Goal: Task Accomplishment & Management: Use online tool/utility

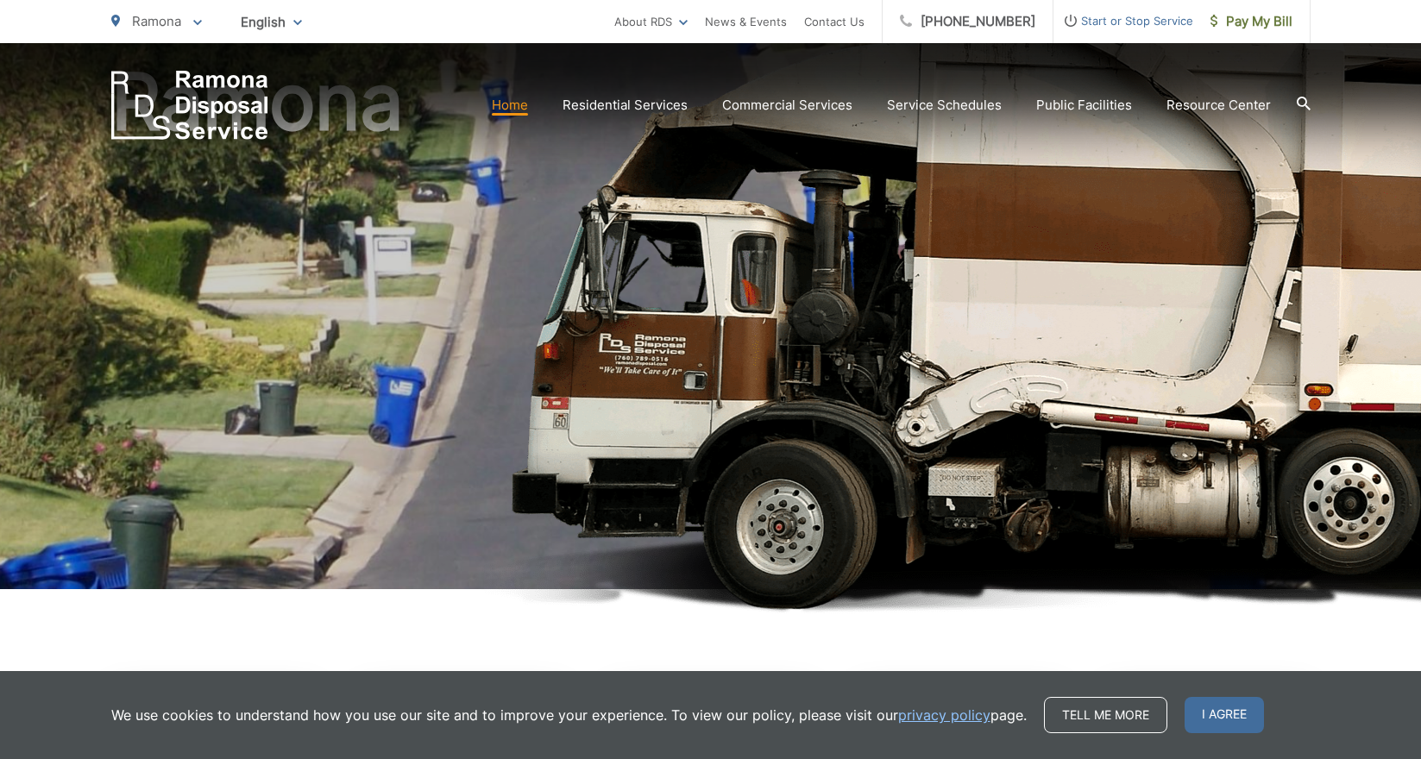
scroll to position [173, 0]
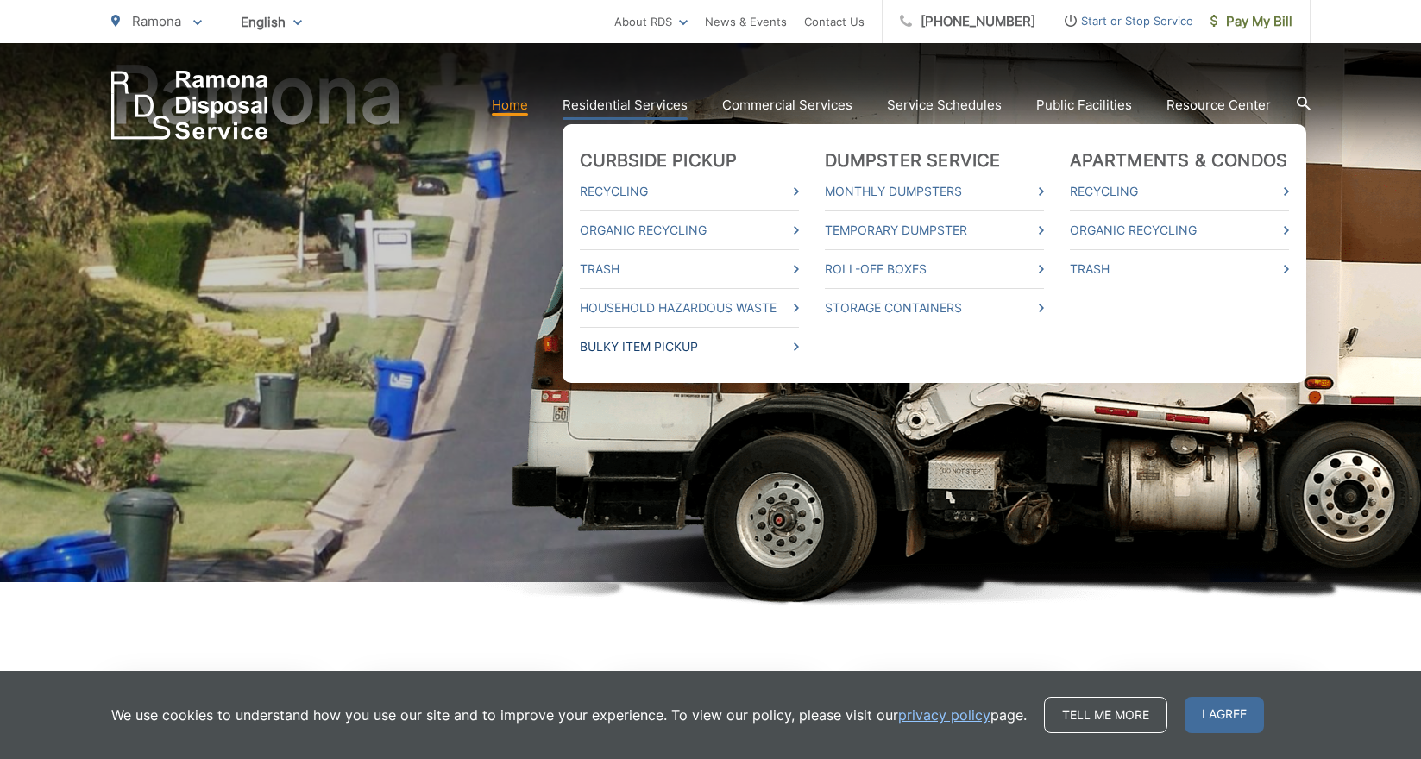
click at [658, 342] on link "Bulky Item Pickup" at bounding box center [689, 346] width 219 height 21
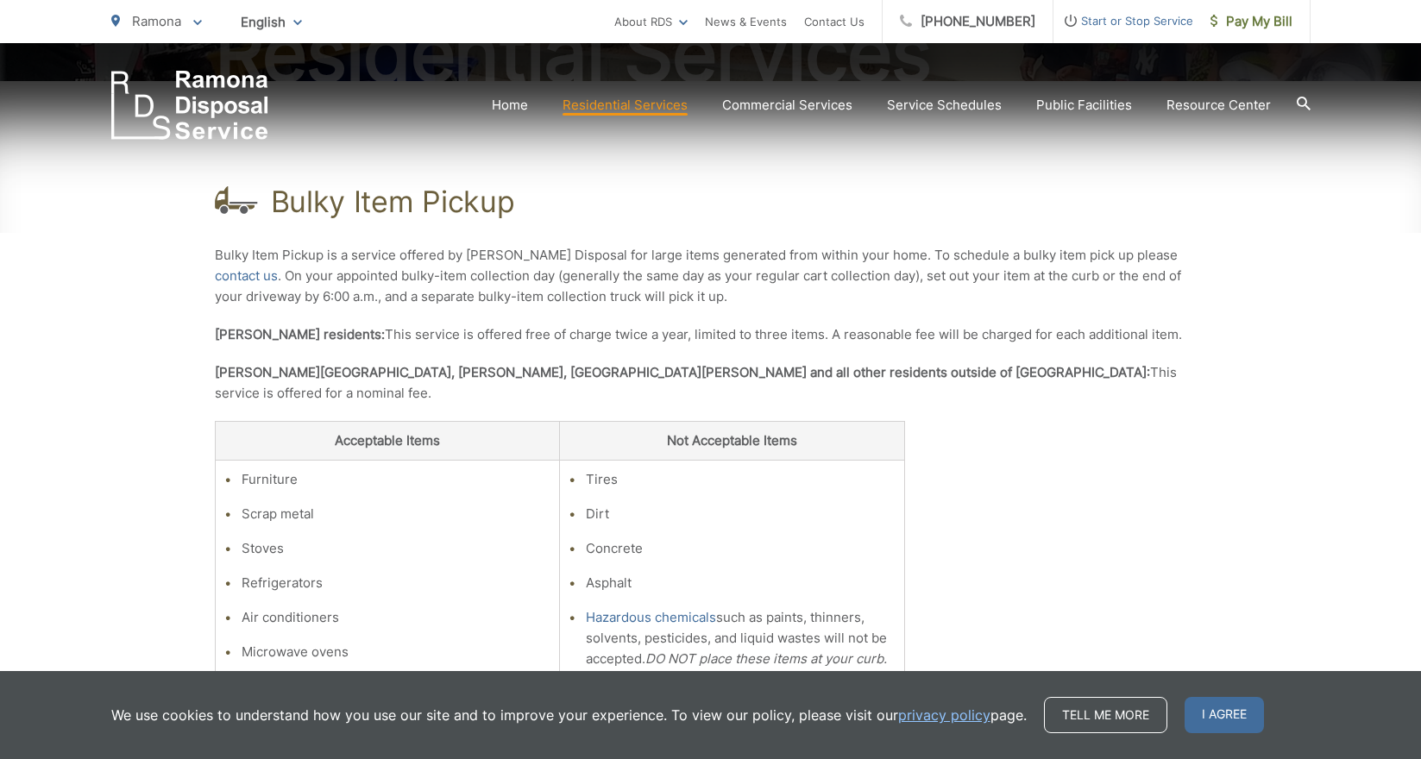
scroll to position [345, 0]
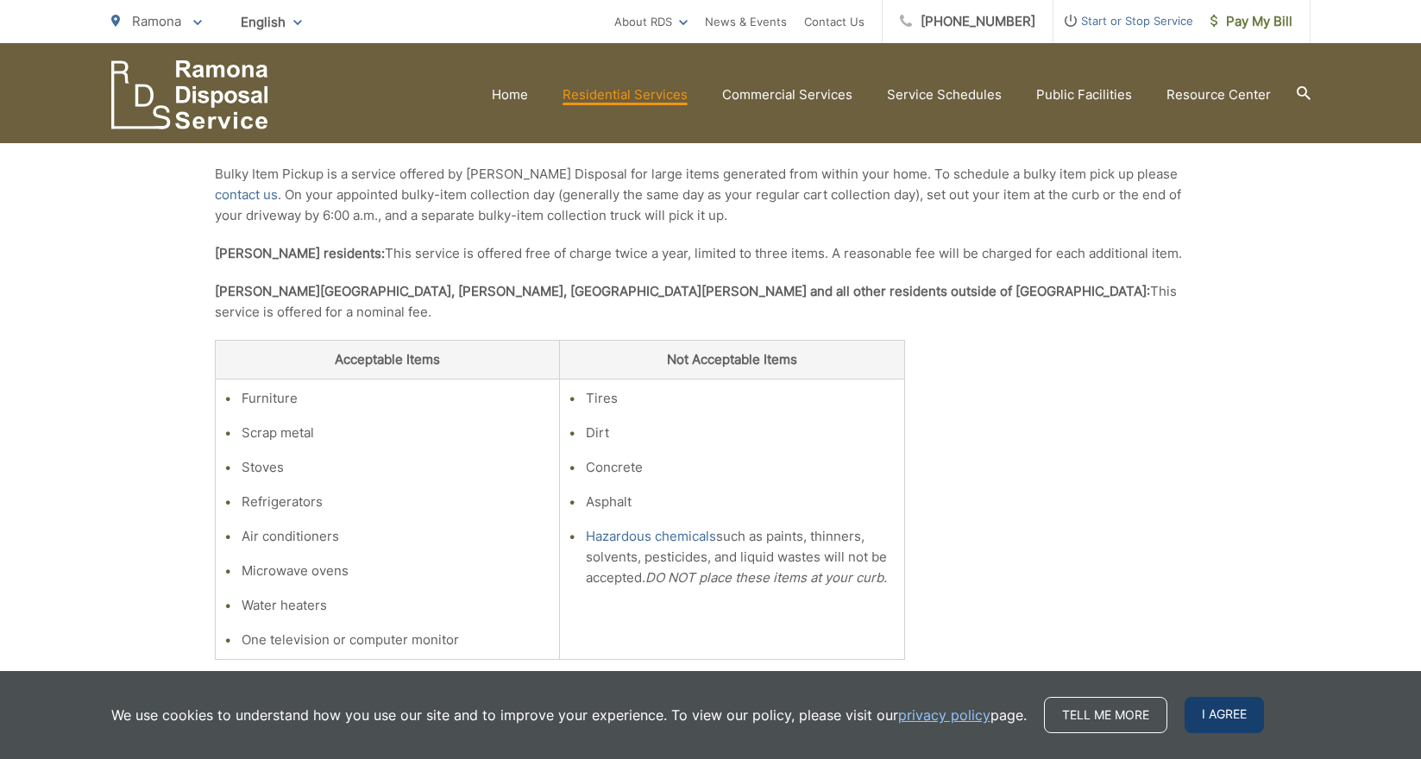
click at [1223, 716] on span "I agree" at bounding box center [1224, 715] width 79 height 36
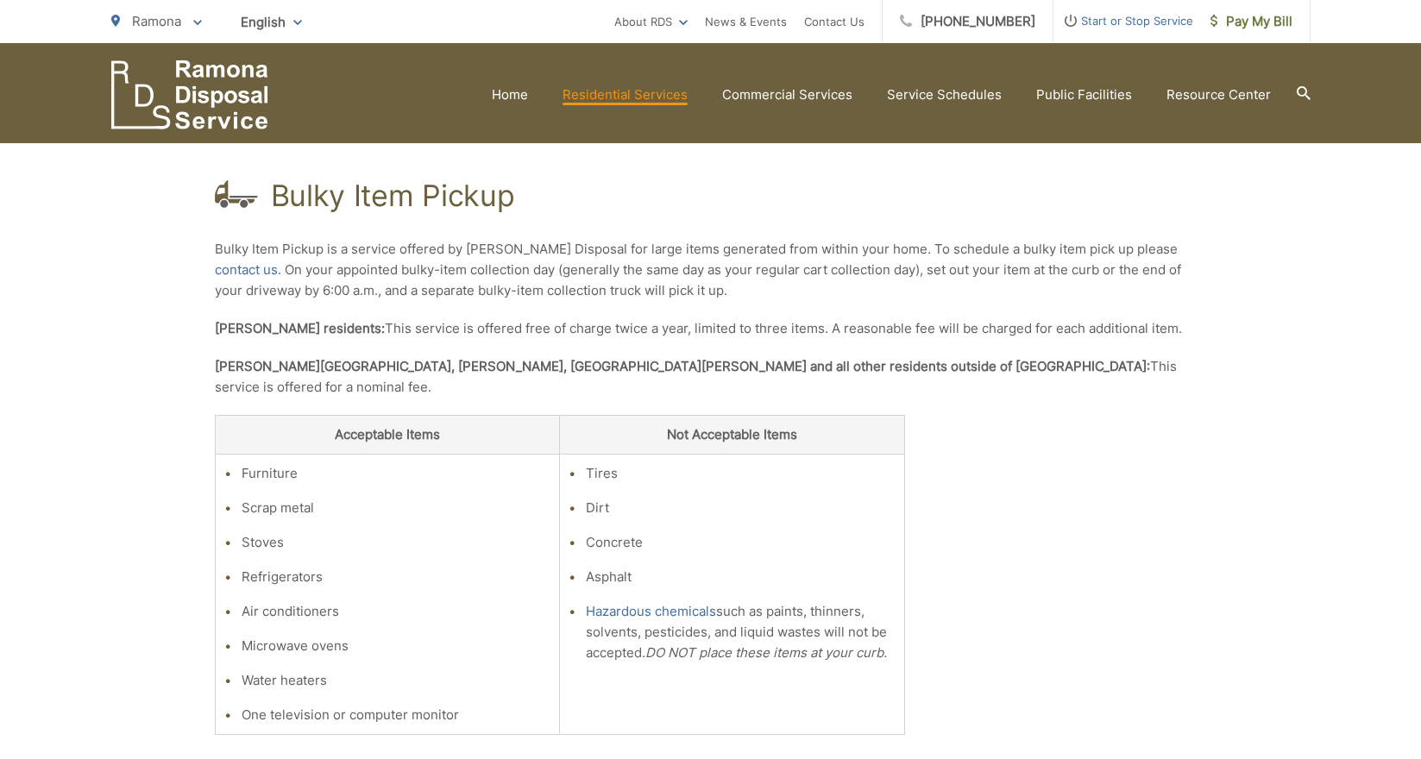
scroll to position [259, 0]
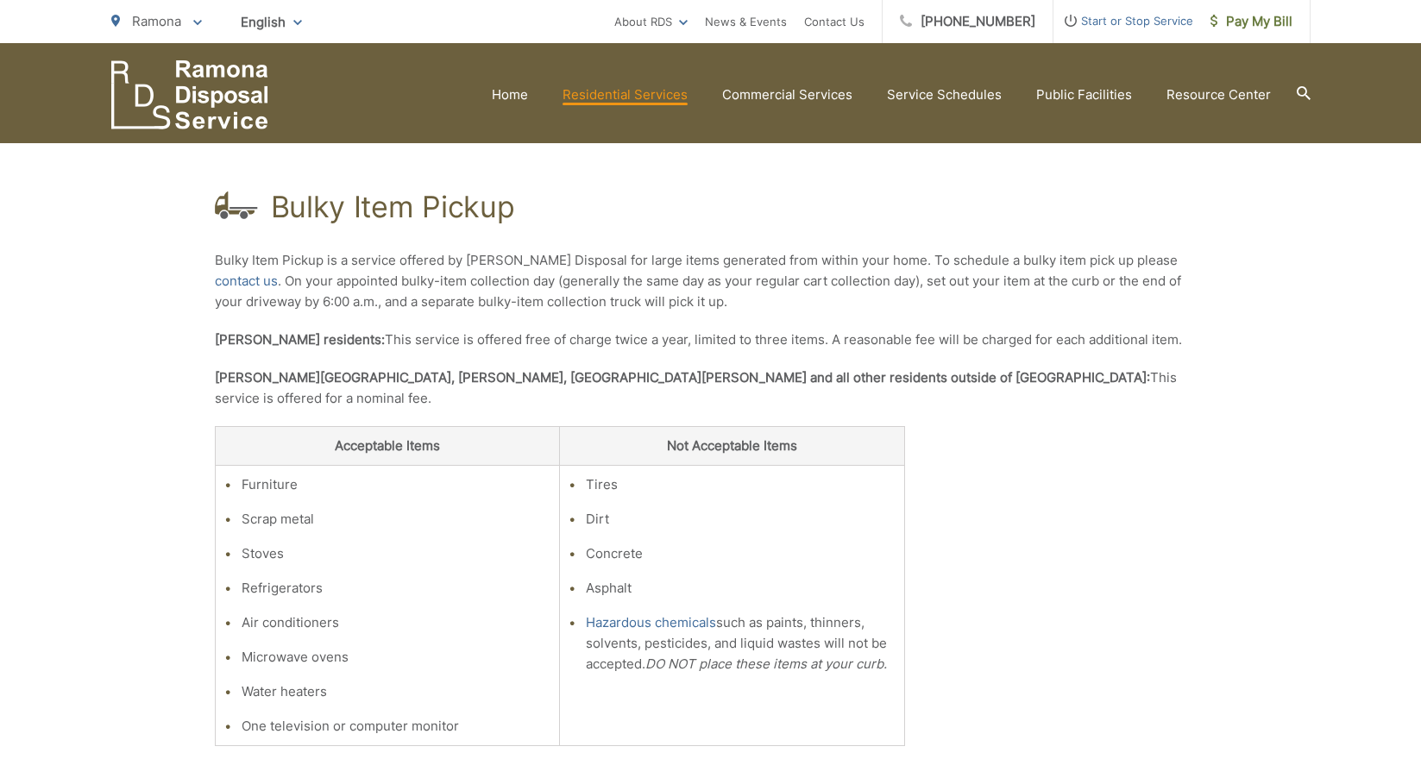
click at [1112, 625] on div "Bulky Item Pickup Bulky Item Pickup is a service offered by Ramona Disposal for…" at bounding box center [711, 478] width 992 height 785
click at [278, 271] on link "contact us" at bounding box center [246, 281] width 63 height 21
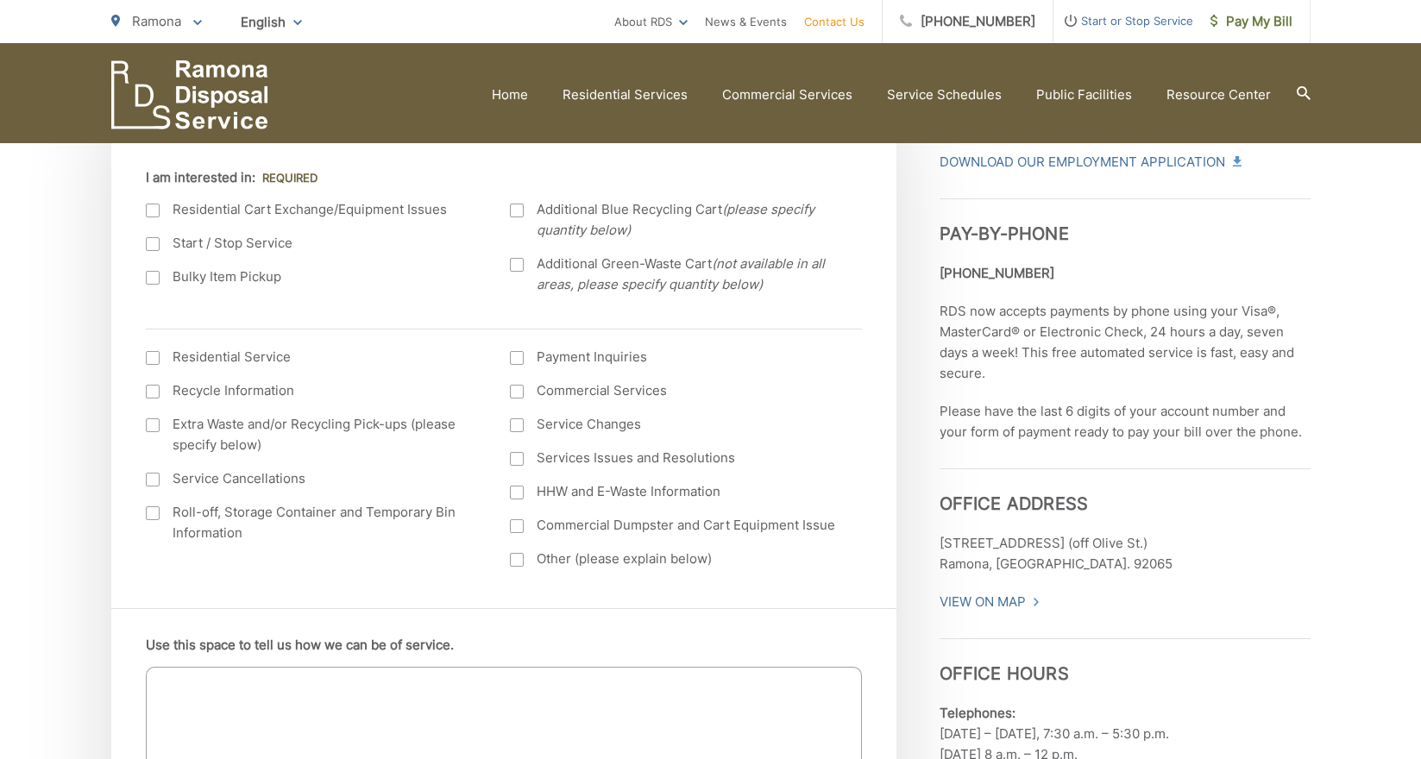
scroll to position [259, 0]
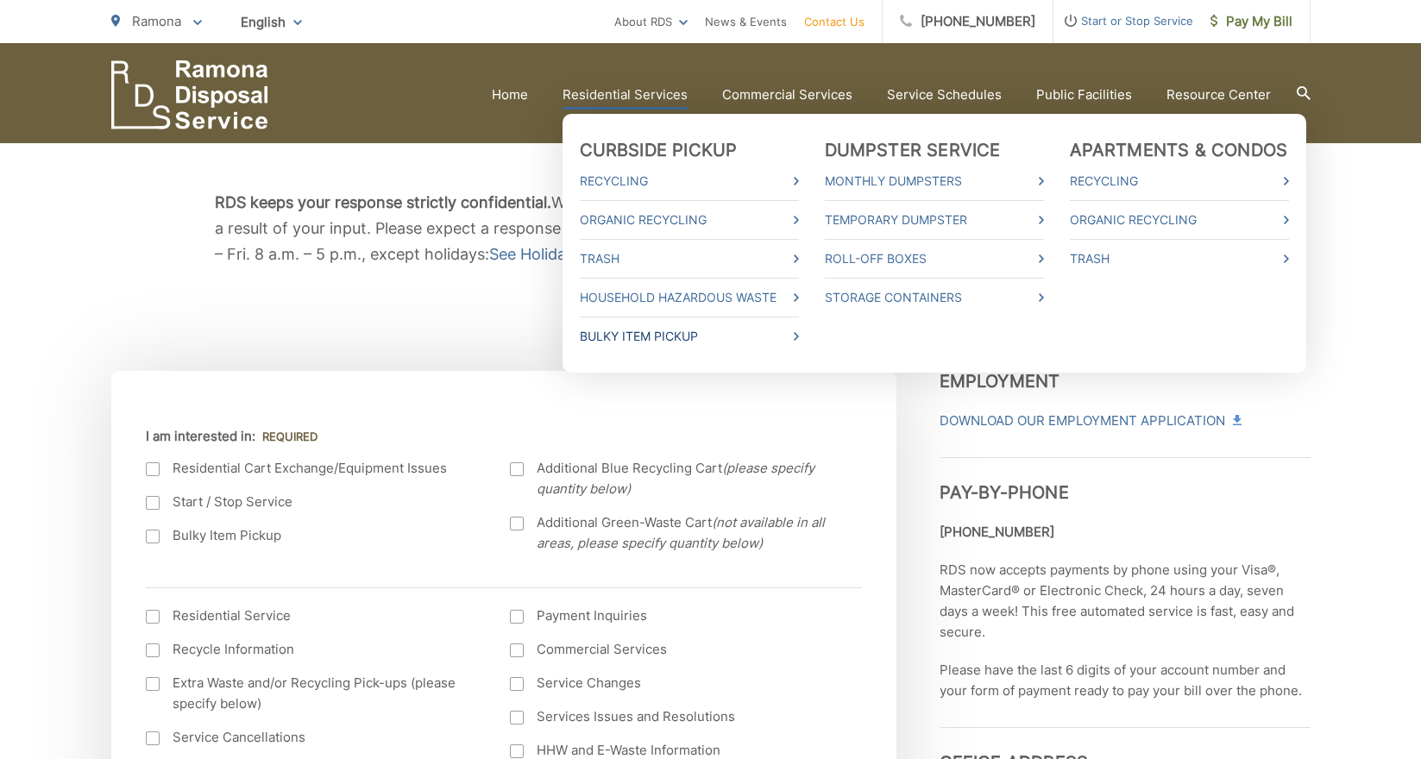
drag, startPoint x: 635, startPoint y: 330, endPoint x: 644, endPoint y: 327, distance: 9.3
click at [635, 330] on link "Bulky Item Pickup" at bounding box center [689, 336] width 219 height 21
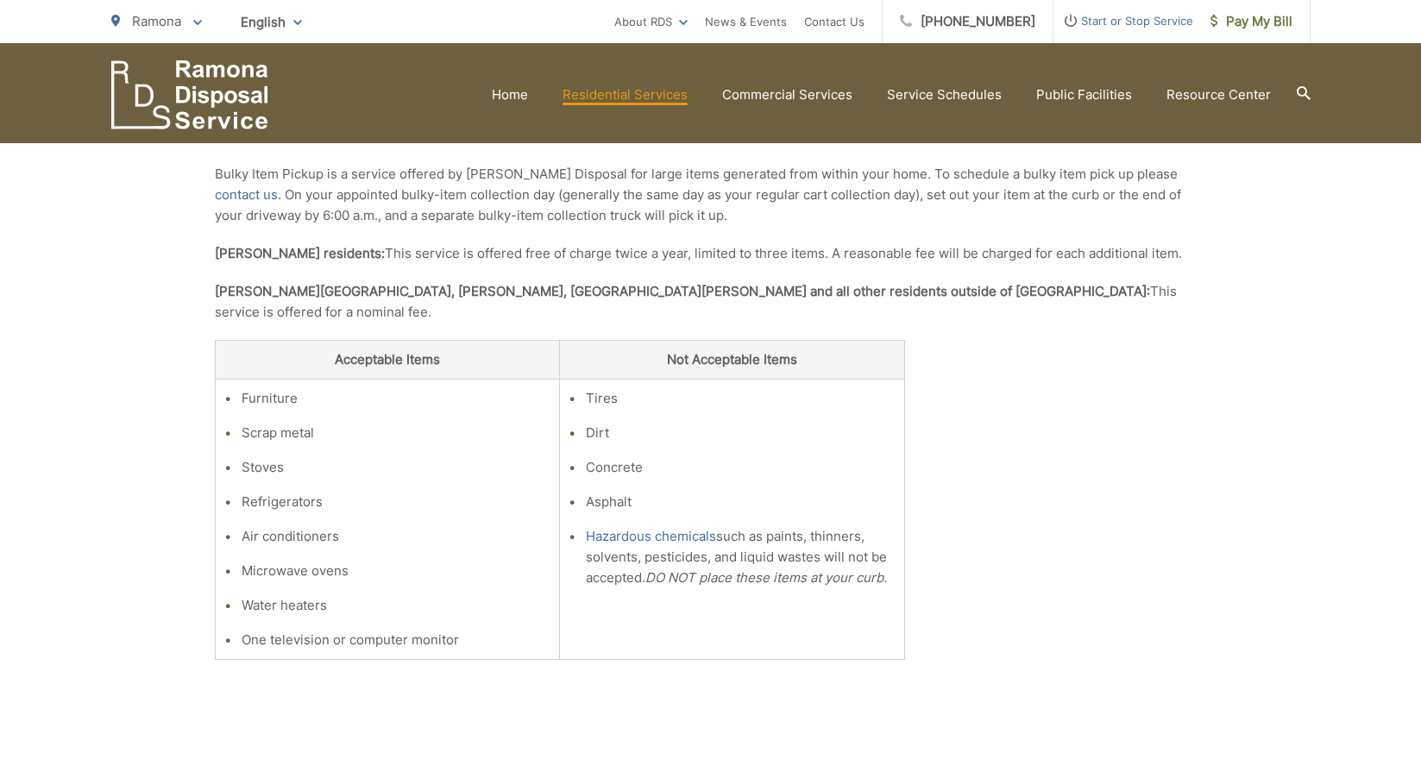
scroll to position [259, 0]
